Goal: Task Accomplishment & Management: Use online tool/utility

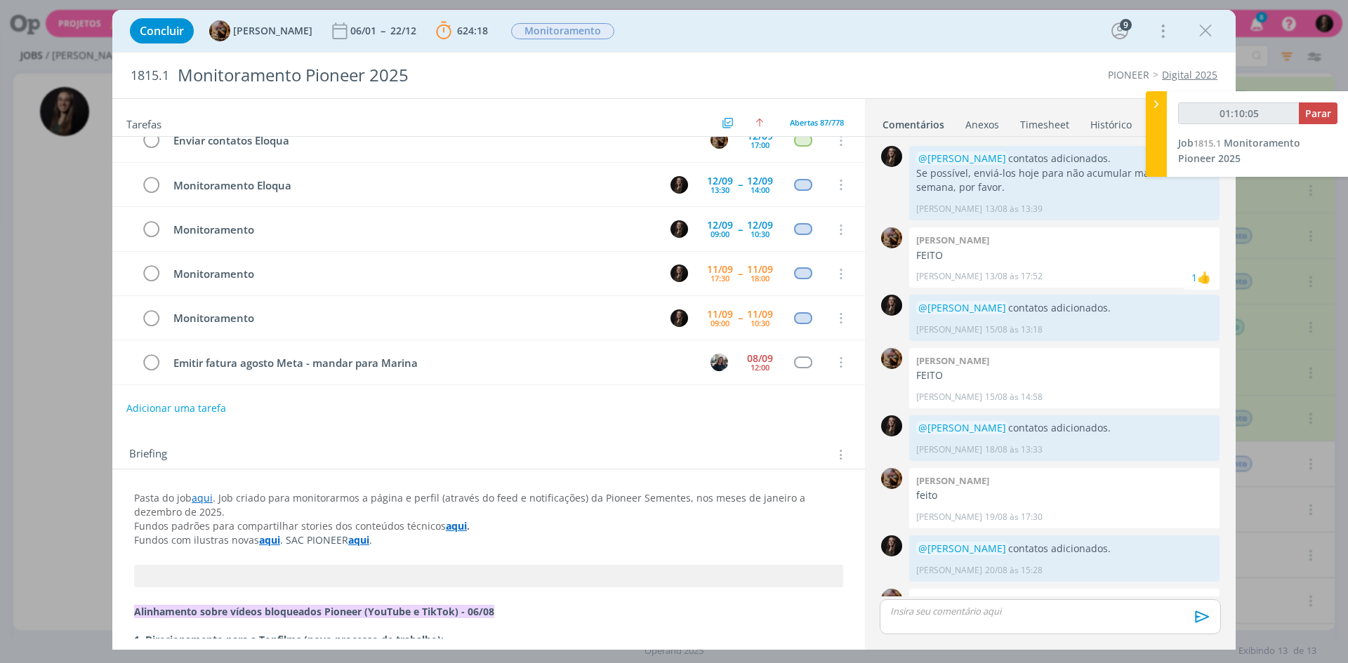
scroll to position [821, 0]
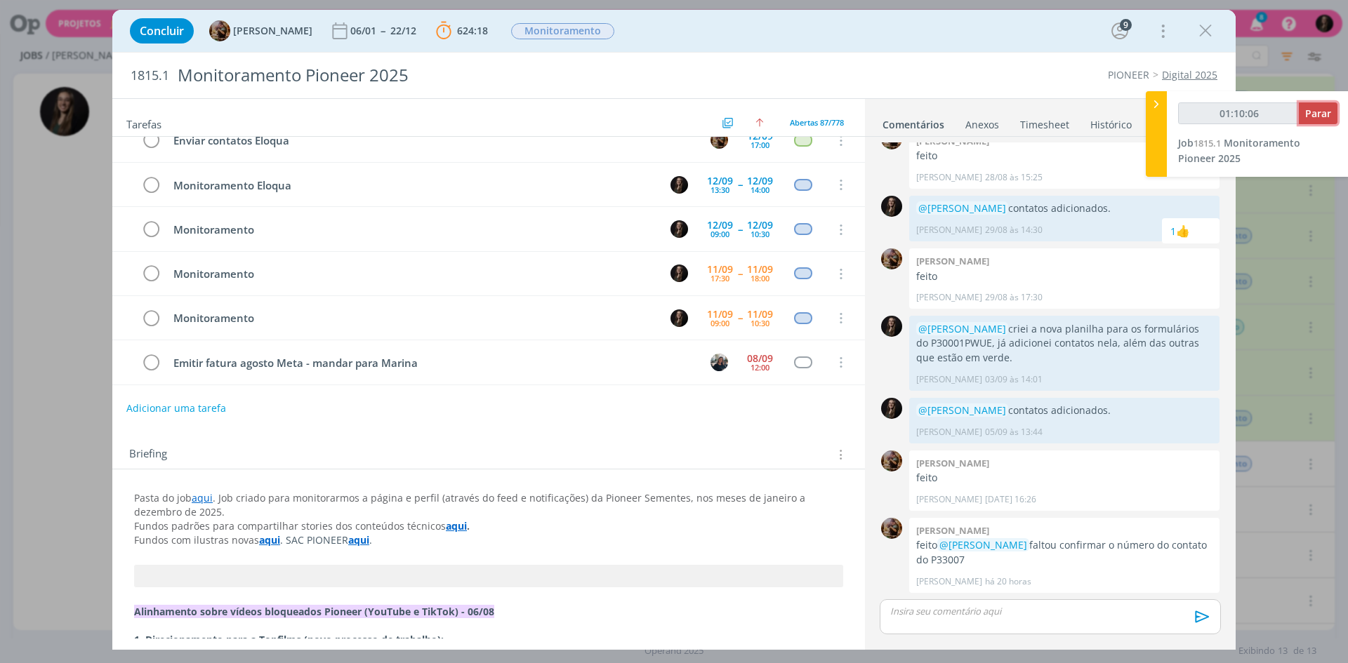
click at [1315, 113] on span "Parar" at bounding box center [1318, 113] width 26 height 13
click at [154, 316] on icon "dialog" at bounding box center [151, 318] width 20 height 21
click at [154, 311] on icon "dialog" at bounding box center [151, 318] width 20 height 21
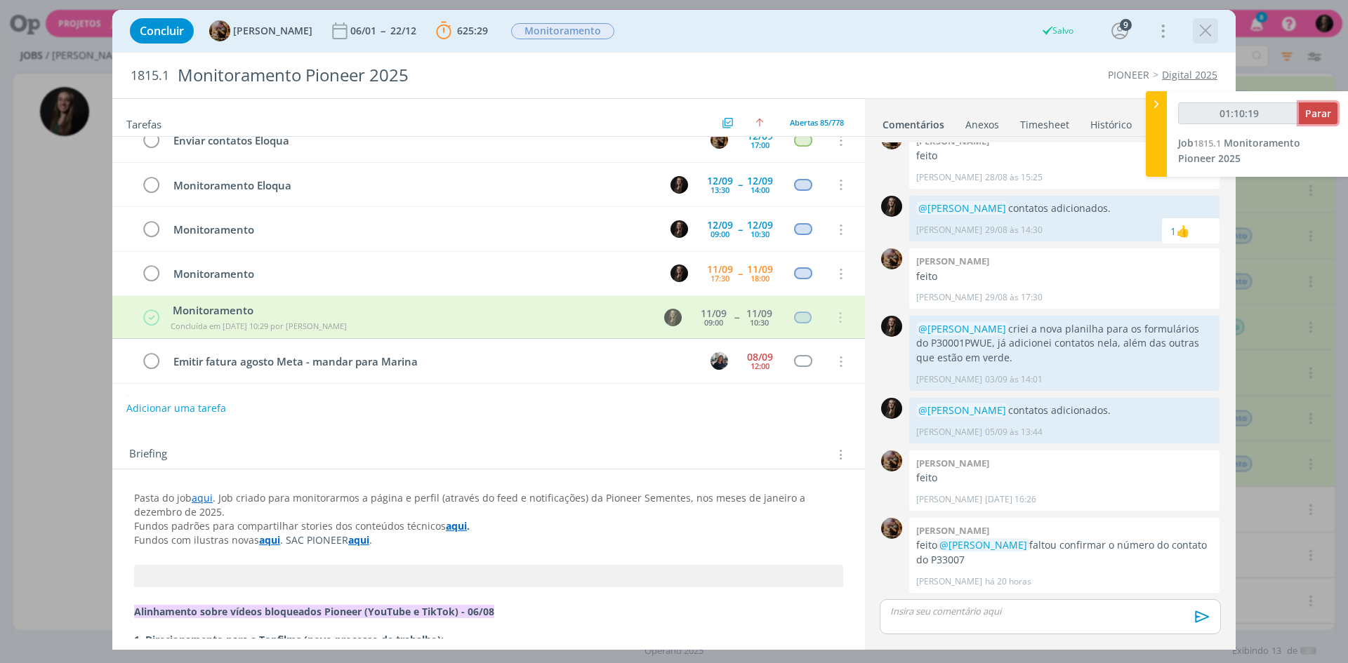
click at [1323, 109] on span "Parar" at bounding box center [1318, 113] width 26 height 13
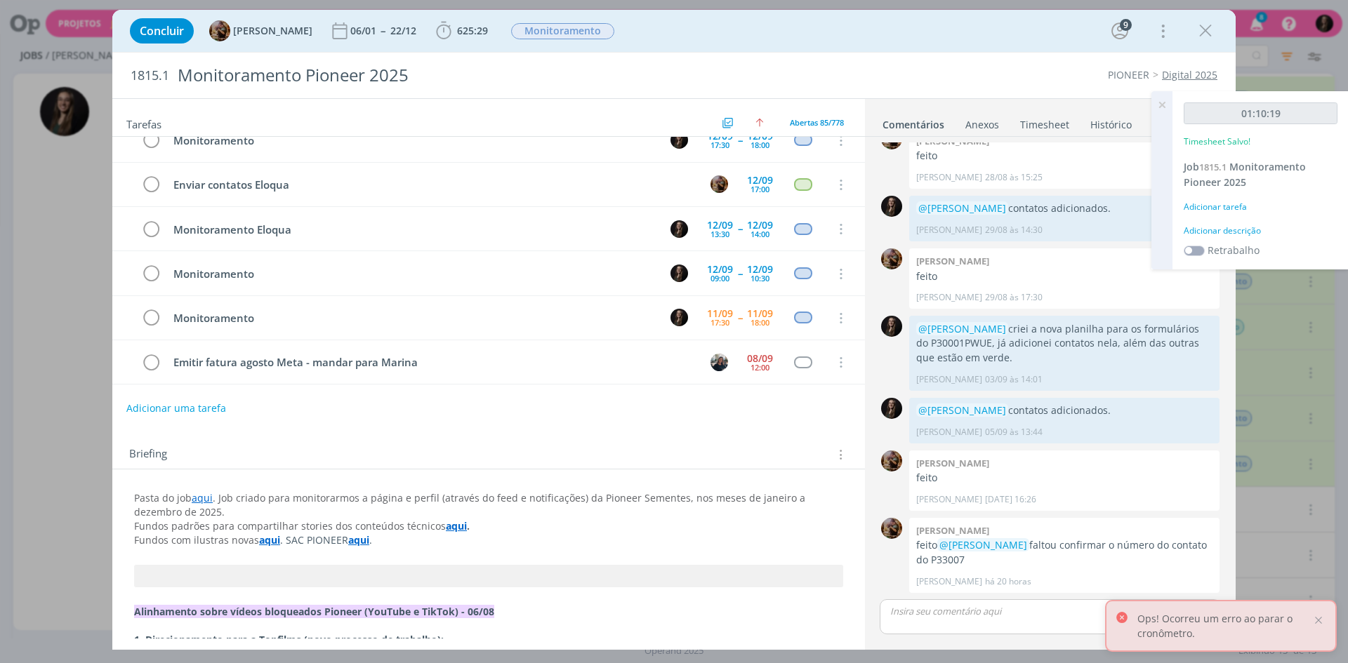
type input "01:11:00"
click at [1238, 233] on div "Adicionar descrição" at bounding box center [1260, 231] width 154 height 13
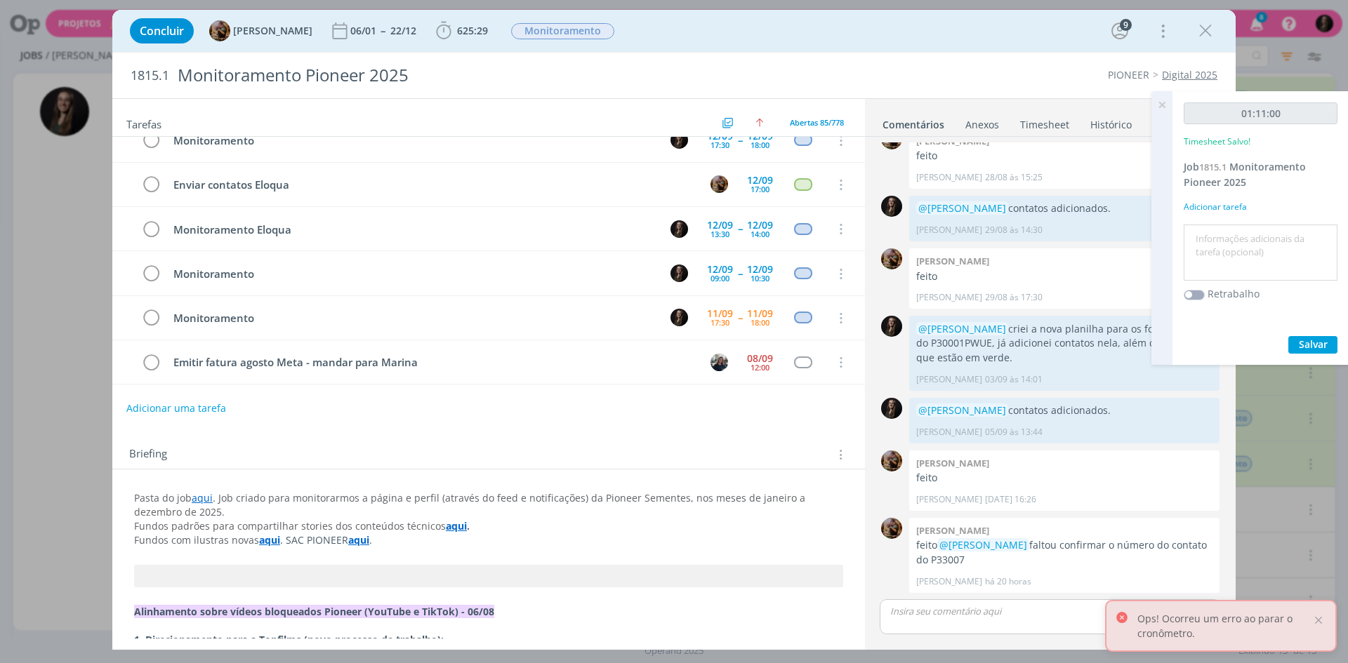
click at [1238, 233] on textarea at bounding box center [1260, 253] width 147 height 50
type textarea "monitoramento"
click at [1288, 336] on button "Salvar" at bounding box center [1312, 345] width 49 height 18
click at [1204, 27] on icon "dialog" at bounding box center [1205, 30] width 21 height 21
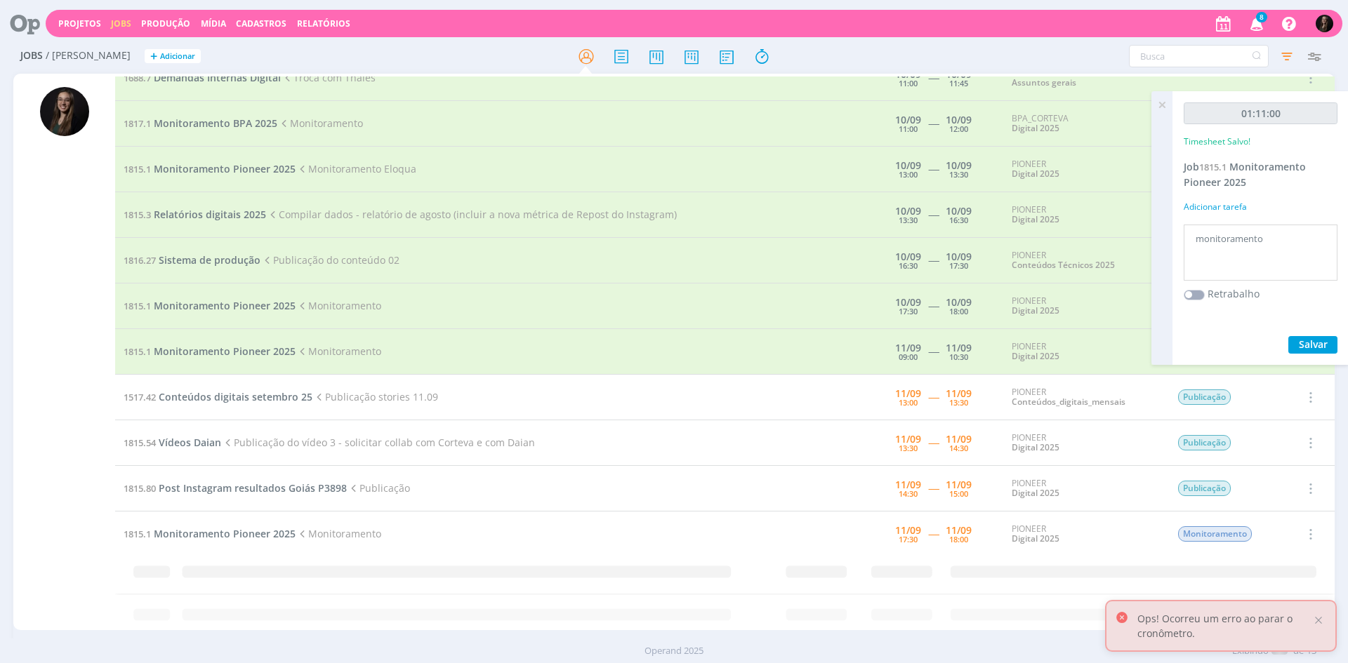
scroll to position [57, 0]
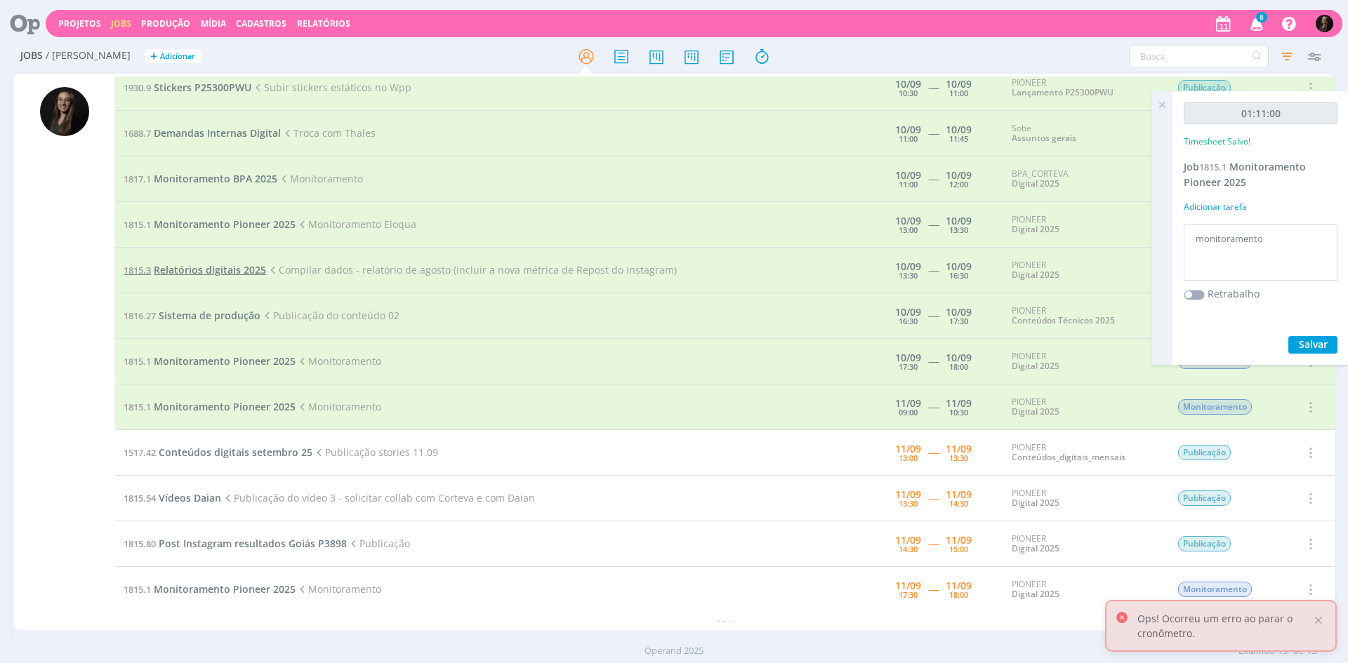
click at [206, 269] on span "Relatórios digitais 2025" at bounding box center [210, 269] width 112 height 13
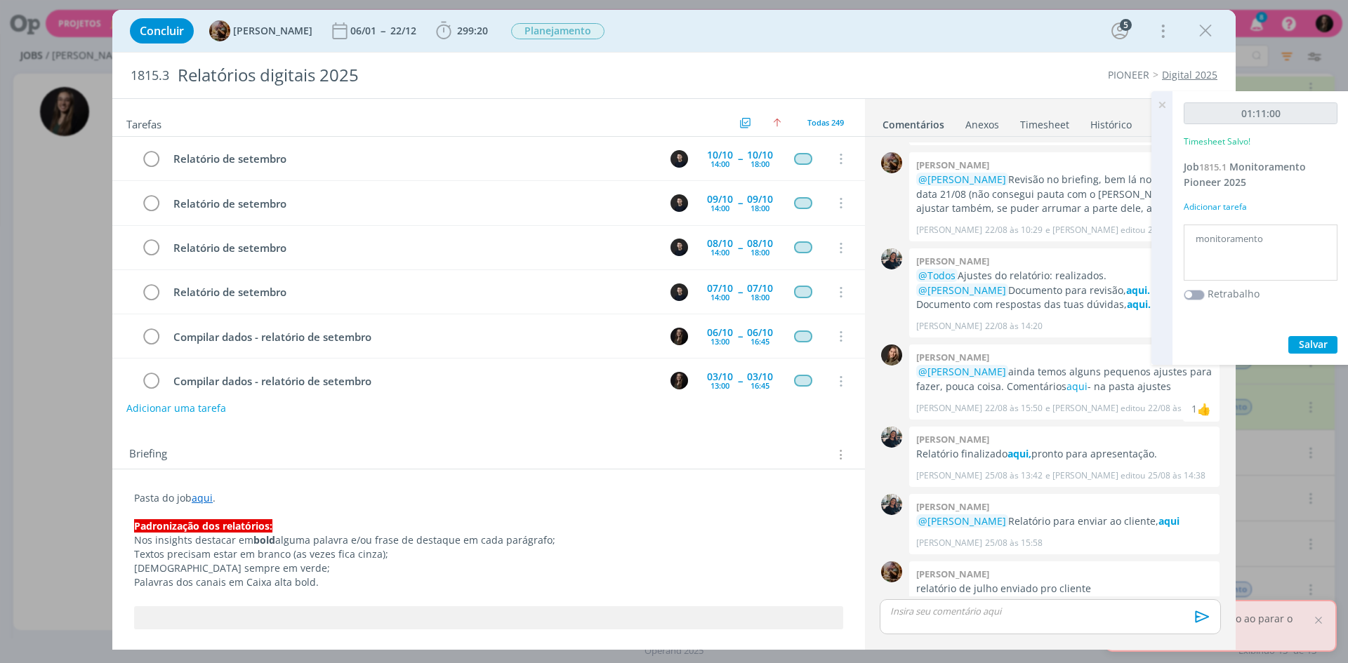
scroll to position [1199, 0]
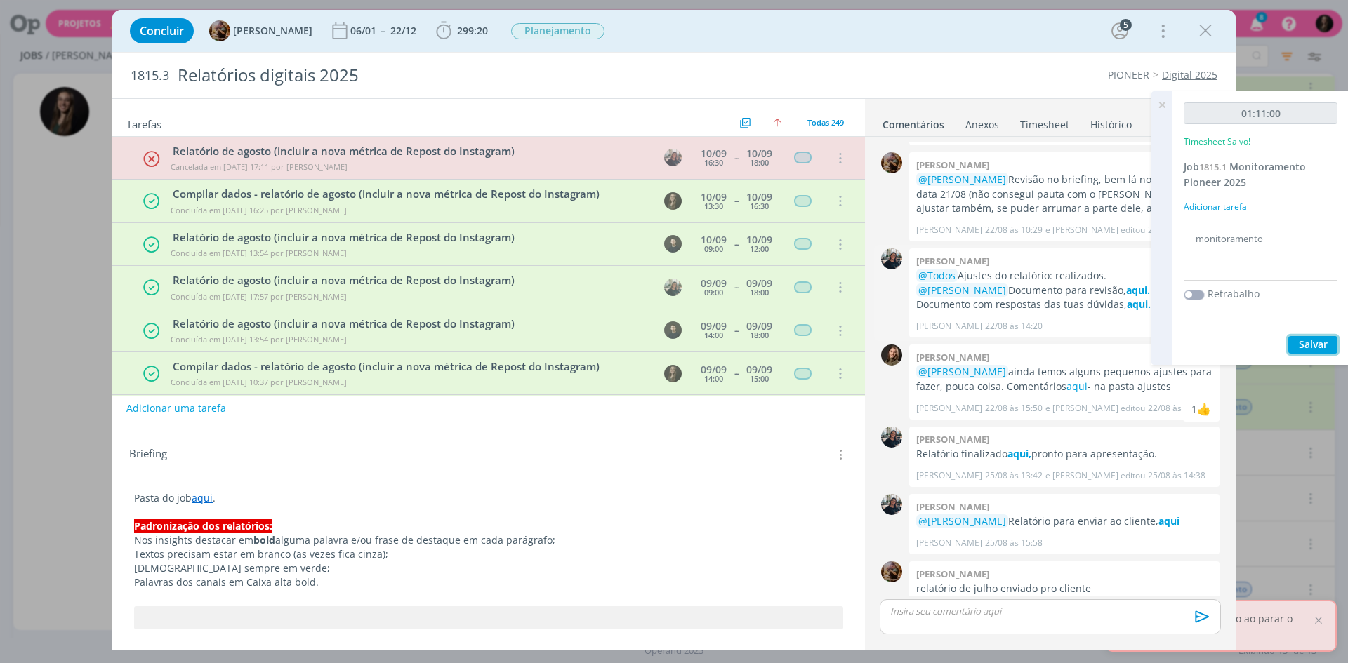
click at [1323, 342] on span "Salvar" at bounding box center [1312, 344] width 29 height 13
click at [464, 29] on b "299:20" at bounding box center [472, 31] width 36 height 10
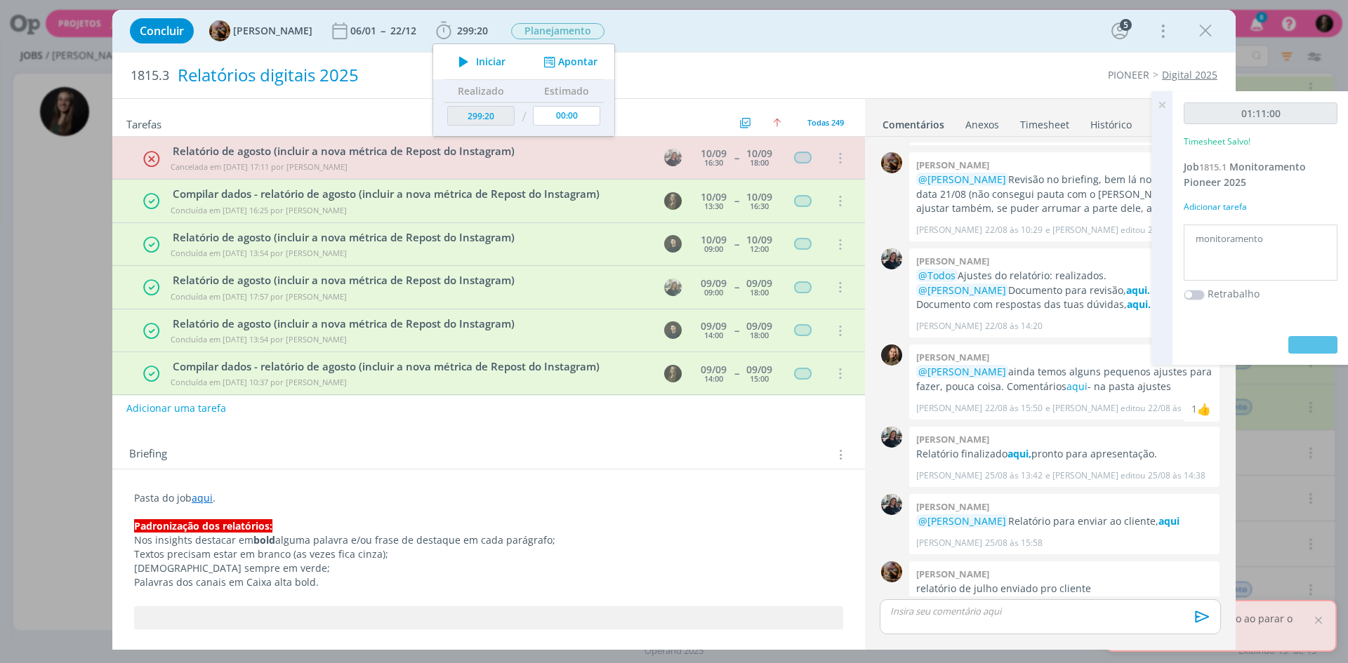
click at [454, 36] on icon "dialog" at bounding box center [443, 30] width 21 height 21
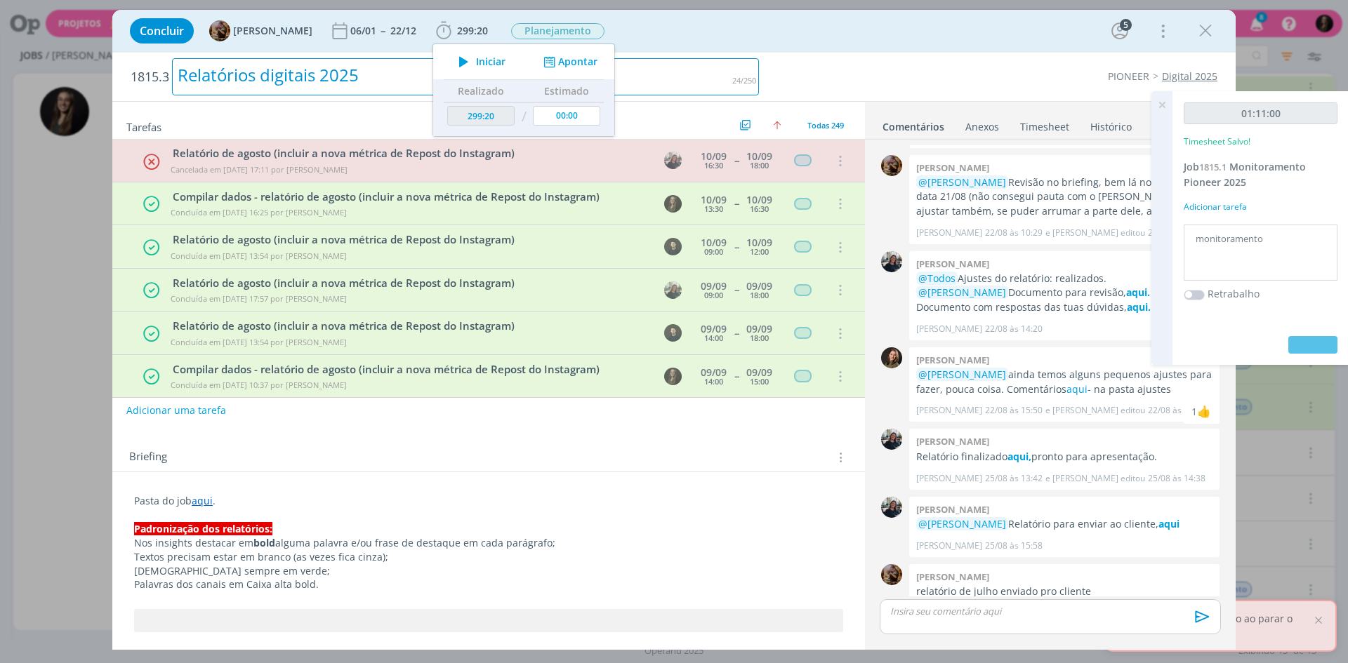
click at [485, 63] on div "Relatórios digitais 2025" at bounding box center [465, 76] width 587 height 37
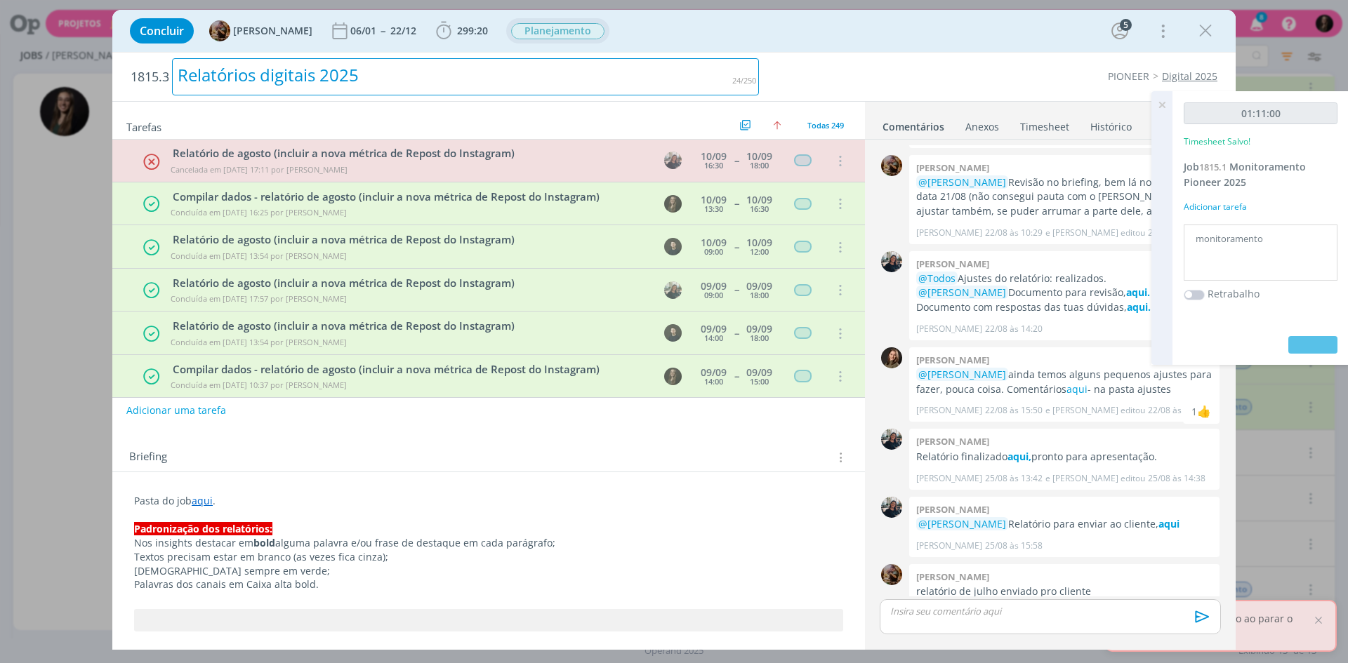
click at [465, 29] on b "299:20" at bounding box center [472, 31] width 36 height 10
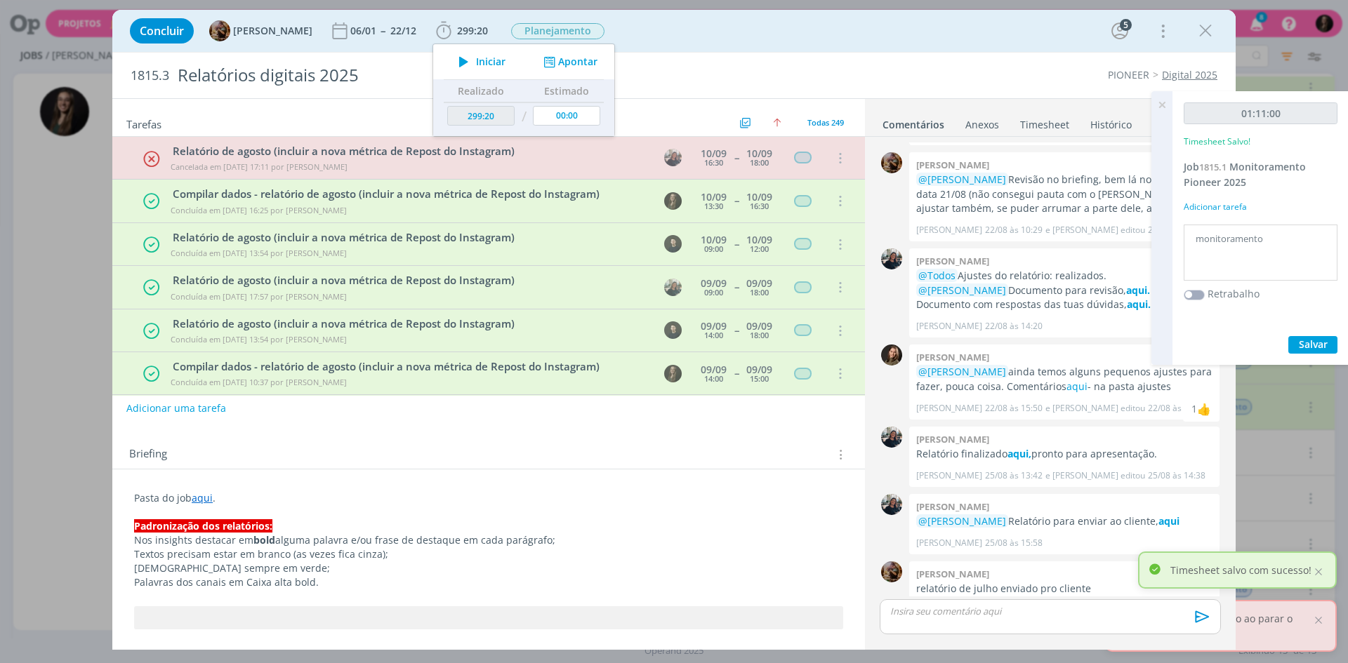
click at [472, 62] on icon "dialog" at bounding box center [463, 62] width 25 height 18
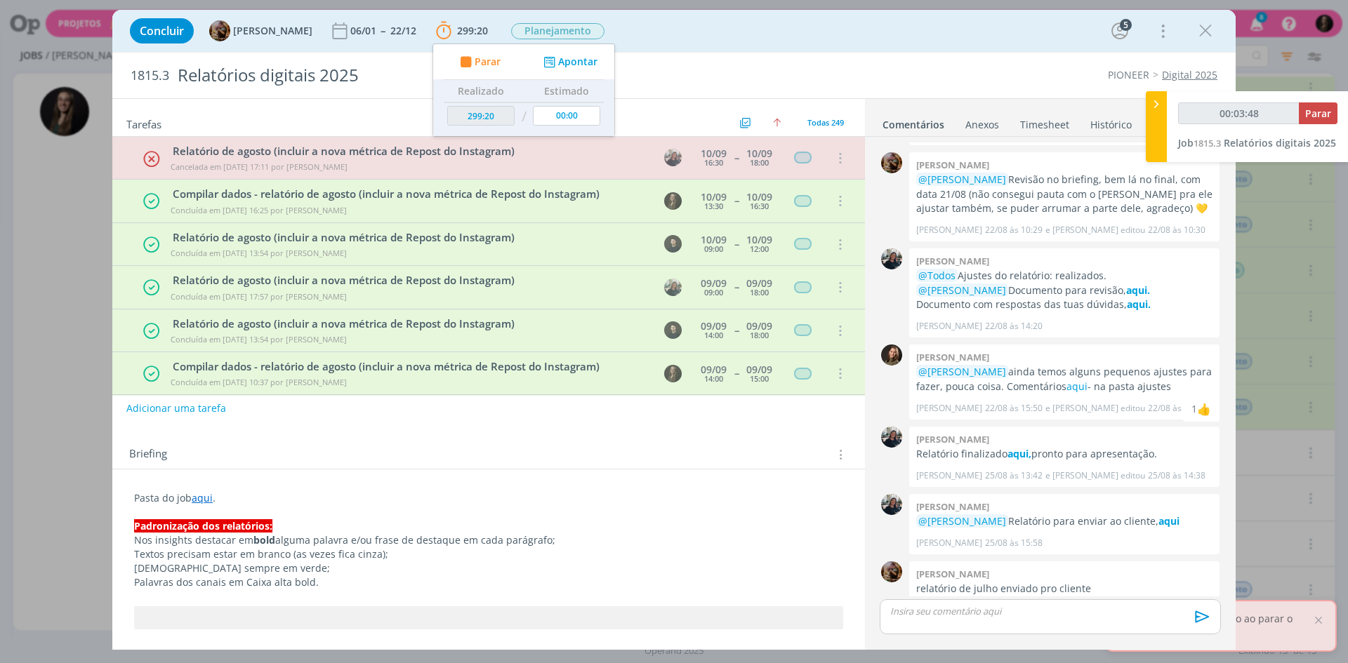
type input "00:21:56"
